Goal: Task Accomplishment & Management: Manage account settings

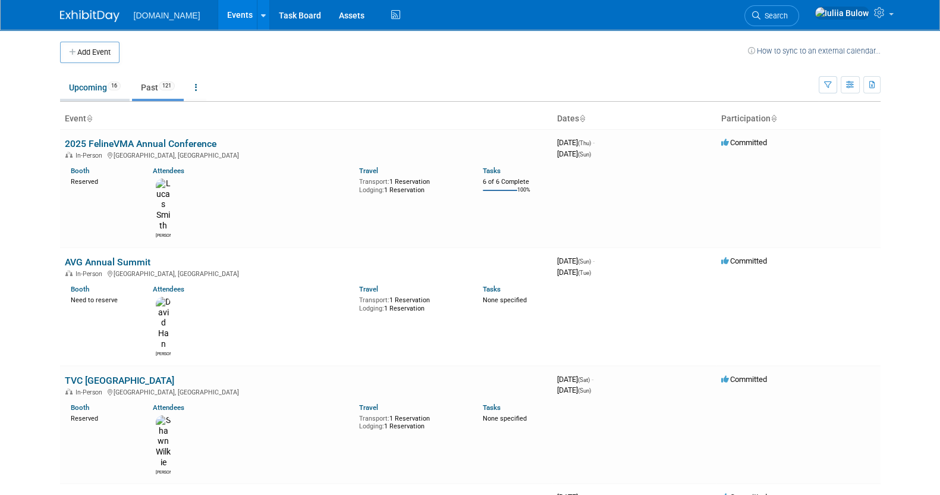
click at [93, 86] on link "Upcoming 16" at bounding box center [95, 87] width 70 height 23
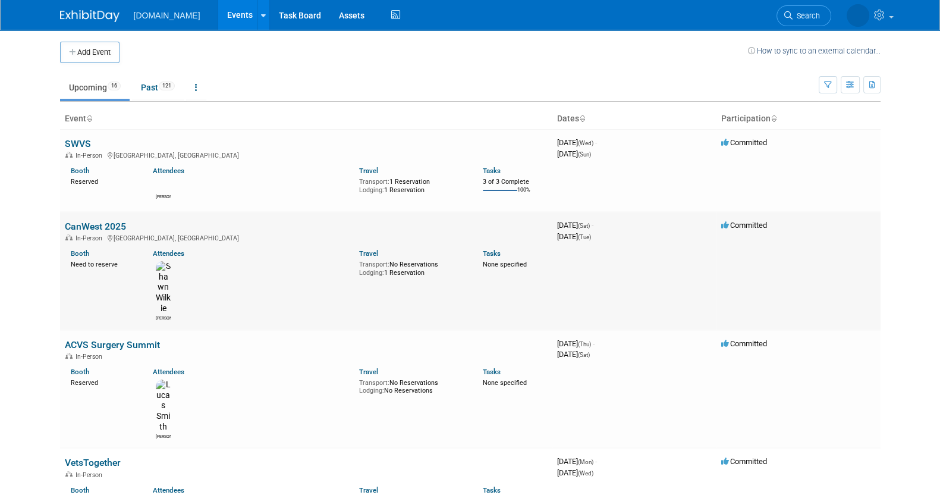
click at [86, 227] on link "CanWest 2025" at bounding box center [95, 226] width 61 height 11
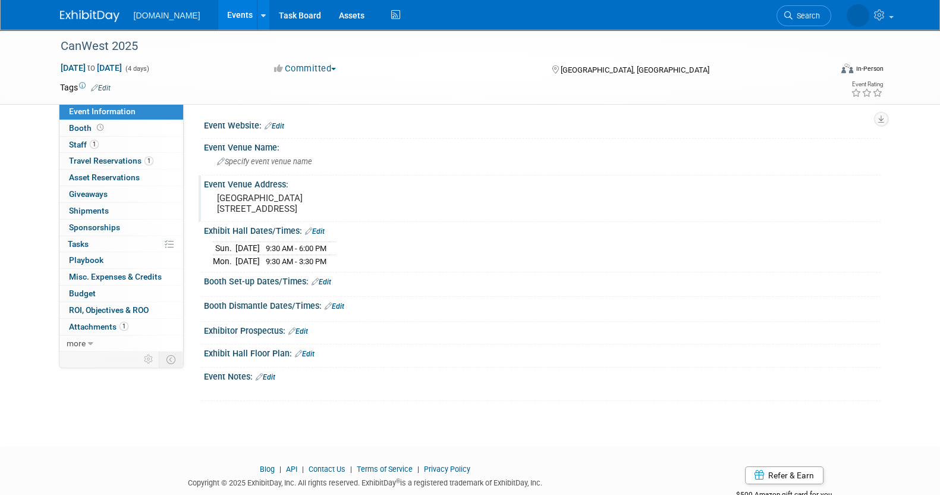
click at [353, 214] on pre "Fairmont Banff Springs Hotel & Conference Centre 405 Spray Ave Banff, Alberta T…" at bounding box center [345, 203] width 256 height 21
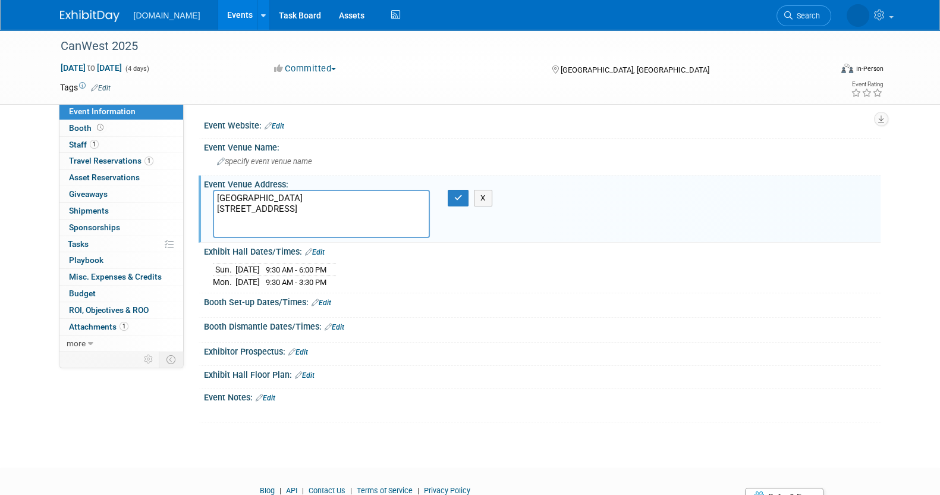
drag, startPoint x: 417, startPoint y: 200, endPoint x: 214, endPoint y: 200, distance: 203.4
click at [214, 200] on textarea "Fairmont Banff Springs Hotel & Conference Centre 405 Spray Ave Banff, Alberta T…" at bounding box center [321, 214] width 217 height 48
click at [262, 159] on span "Specify event venue name" at bounding box center [264, 161] width 95 height 9
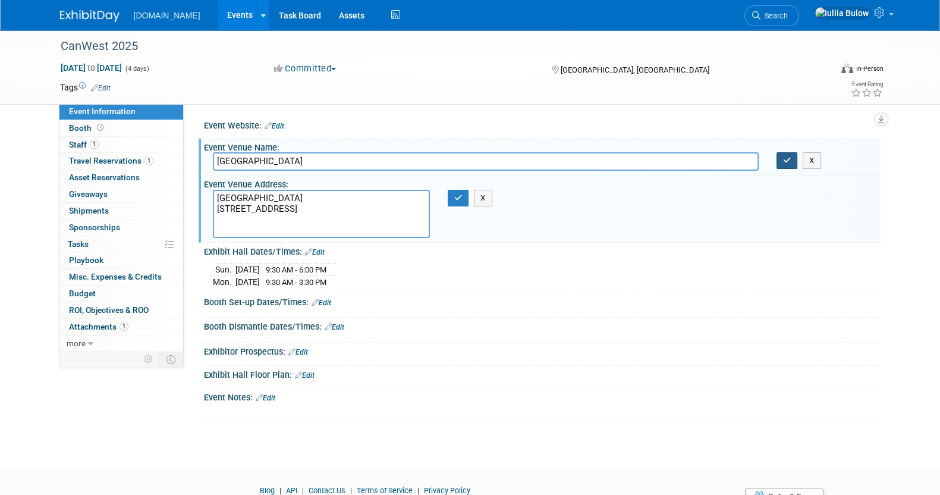
type input "Fairmont Banff Springs Hotel & Conference Centre"
click at [788, 164] on button "button" at bounding box center [787, 160] width 21 height 17
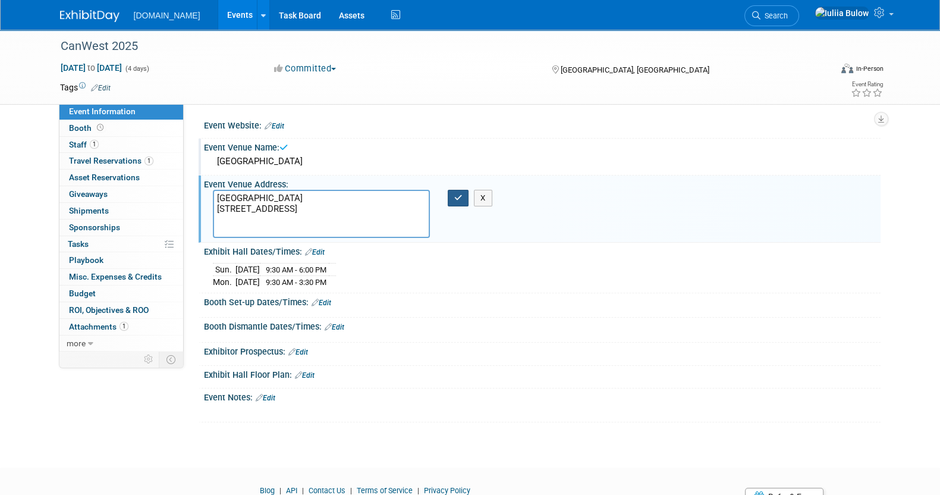
click at [451, 200] on button "button" at bounding box center [458, 198] width 21 height 17
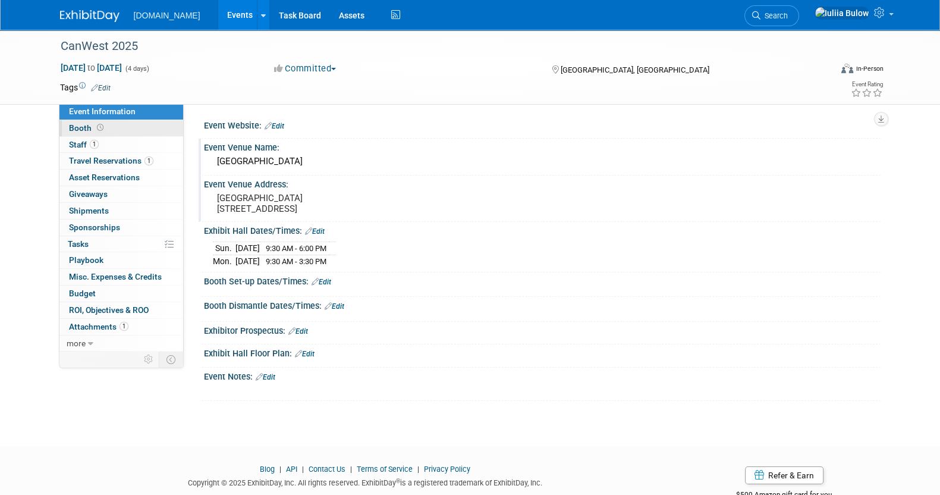
click at [114, 129] on link "Booth" at bounding box center [121, 128] width 124 height 16
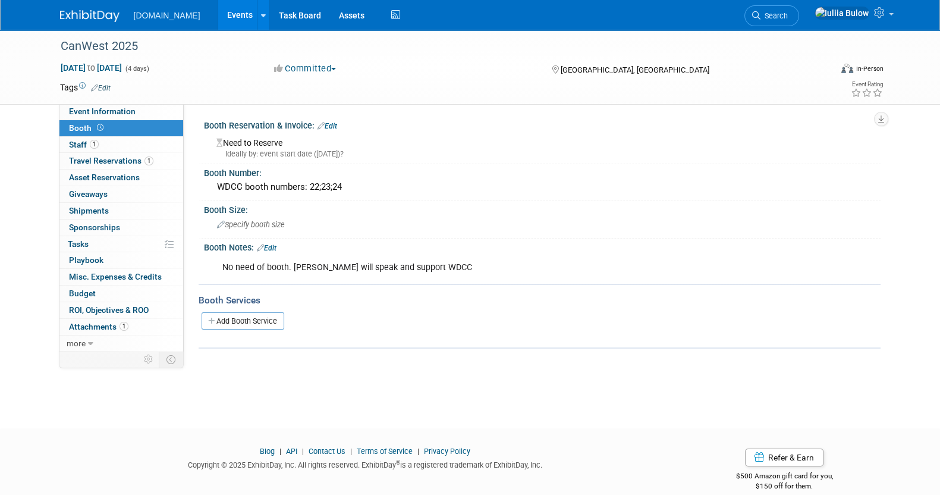
click at [327, 126] on link "Edit" at bounding box center [328, 126] width 20 height 8
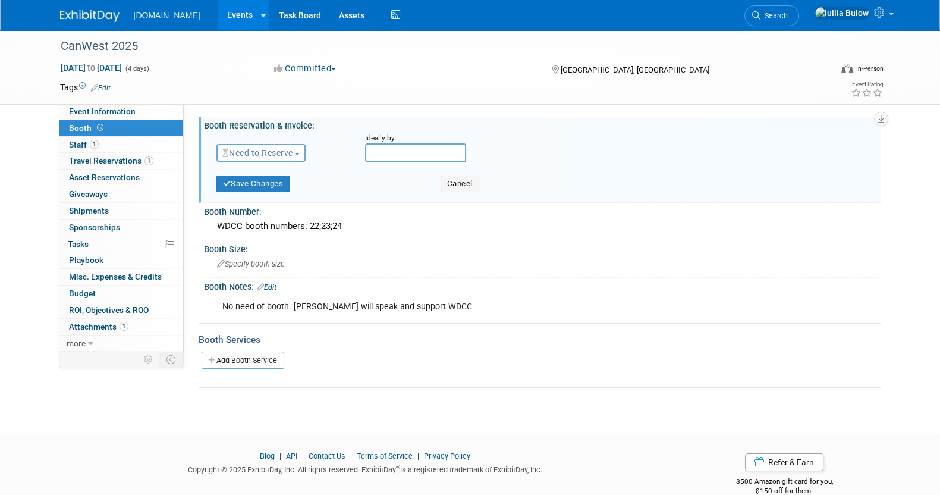
drag, startPoint x: 288, startPoint y: 157, endPoint x: 281, endPoint y: 160, distance: 8.3
click at [281, 160] on button "Need to Reserve" at bounding box center [261, 153] width 90 height 18
click at [272, 201] on link "No Reservation Required" at bounding box center [280, 206] width 127 height 17
click at [255, 186] on button "Save Changes" at bounding box center [253, 183] width 74 height 17
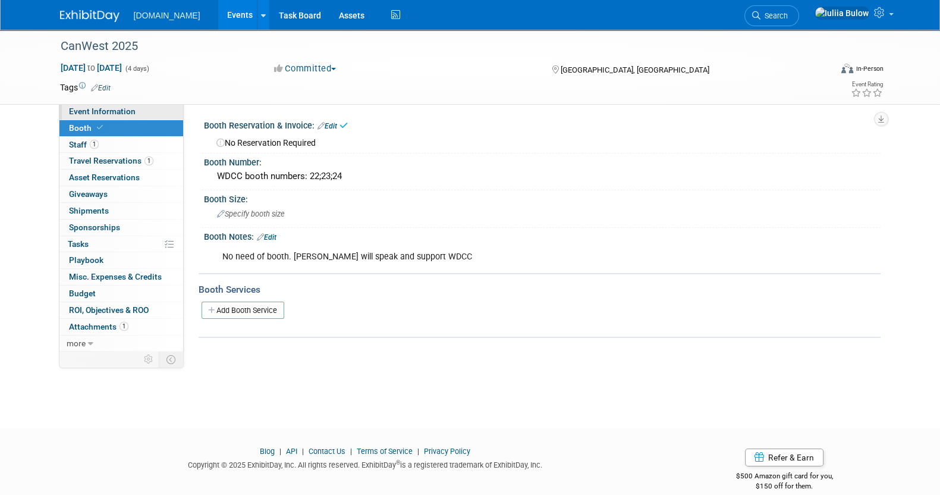
click at [150, 108] on link "Event Information" at bounding box center [121, 111] width 124 height 16
